Goal: Check status: Check status

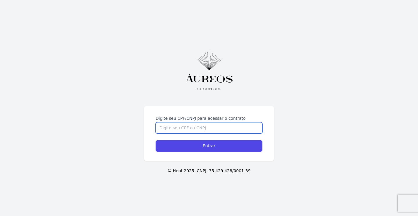
click at [199, 127] on input "Digite seu CPF/CNPJ para acessar o contrato" at bounding box center [209, 128] width 107 height 11
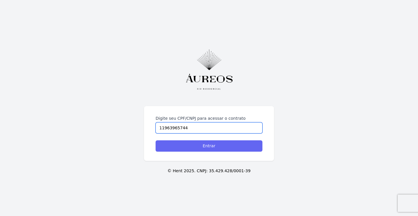
type input "11963965744"
click at [198, 142] on input "Entrar" at bounding box center [209, 146] width 107 height 11
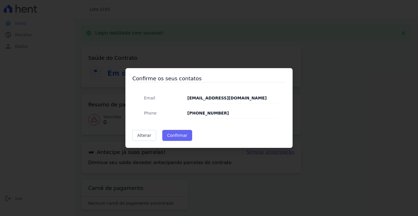
click at [181, 137] on button "Confirmar" at bounding box center [177, 135] width 30 height 11
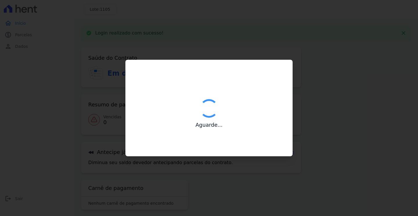
type input "Contatos confirmados com sucesso."
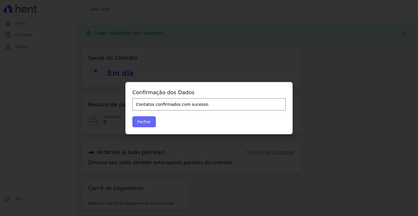
click at [148, 122] on button "Fechar" at bounding box center [144, 121] width 24 height 11
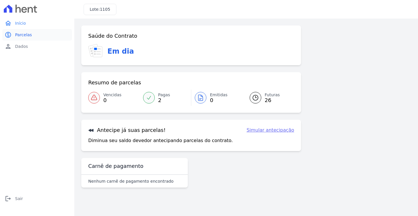
click at [17, 34] on span "Parcelas" at bounding box center [23, 35] width 17 height 6
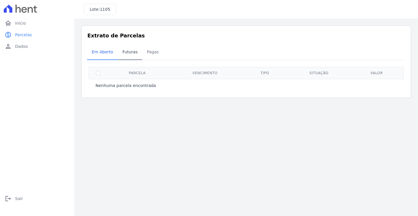
click at [127, 52] on span "Futuras" at bounding box center [130, 52] width 22 height 12
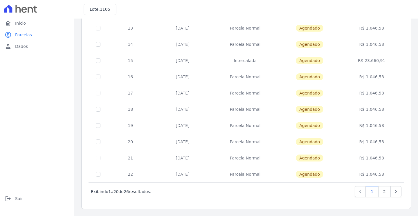
scroll to position [222, 0]
click at [396, 193] on icon "Next" at bounding box center [396, 191] width 2 height 3
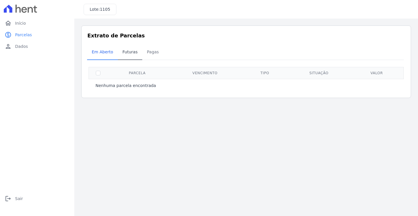
click at [128, 55] on span "Futuras" at bounding box center [130, 52] width 22 height 12
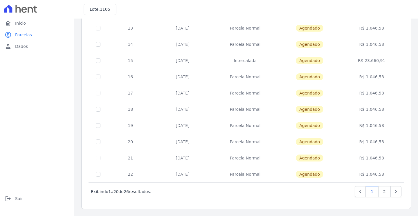
scroll to position [222, 0]
click at [385, 194] on link "2" at bounding box center [384, 191] width 12 height 11
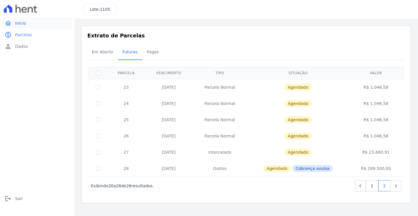
click at [20, 23] on span "Início" at bounding box center [20, 23] width 11 height 6
